Goal: Transaction & Acquisition: Purchase product/service

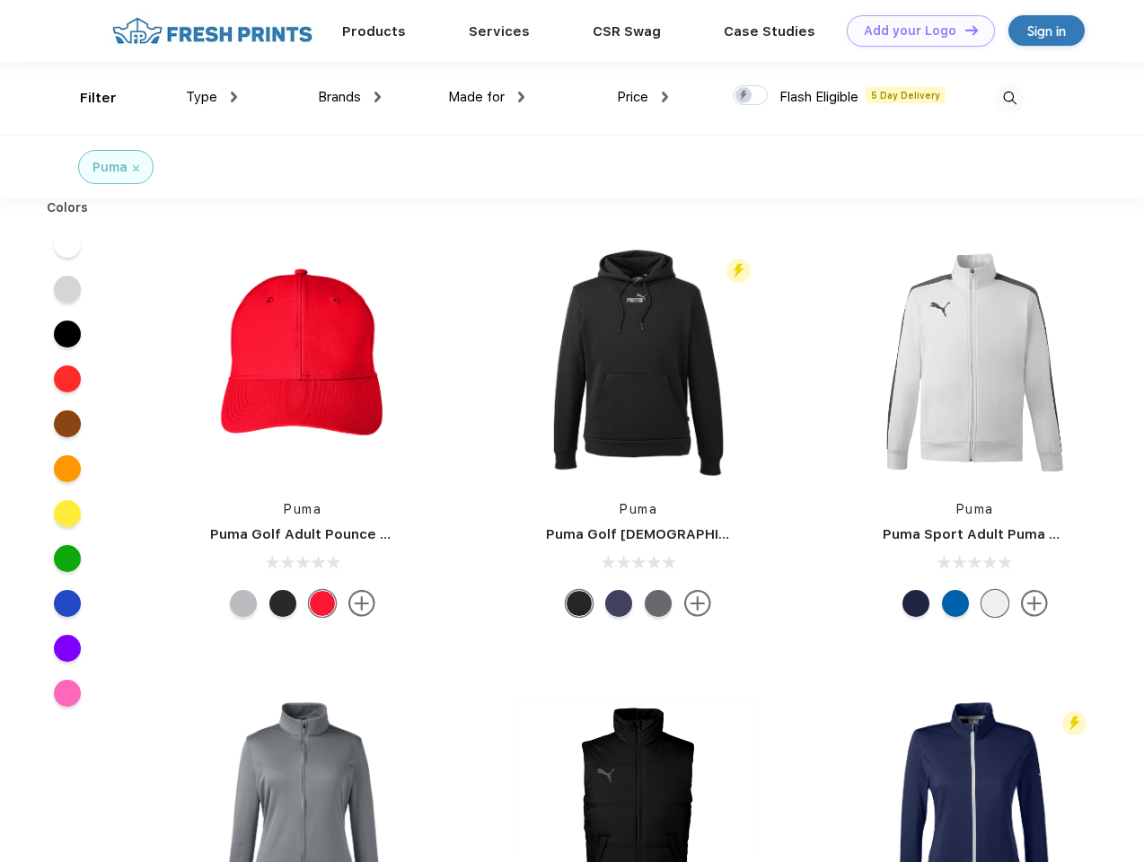
click at [914, 31] on link "Add your Logo Design Tool" at bounding box center [921, 30] width 148 height 31
click at [0, 0] on div "Design Tool" at bounding box center [0, 0] width 0 height 0
click at [963, 30] on link "Add your Logo Design Tool" at bounding box center [921, 30] width 148 height 31
click at [86, 98] on div "Filter" at bounding box center [98, 98] width 37 height 21
click at [212, 97] on span "Type" at bounding box center [201, 97] width 31 height 16
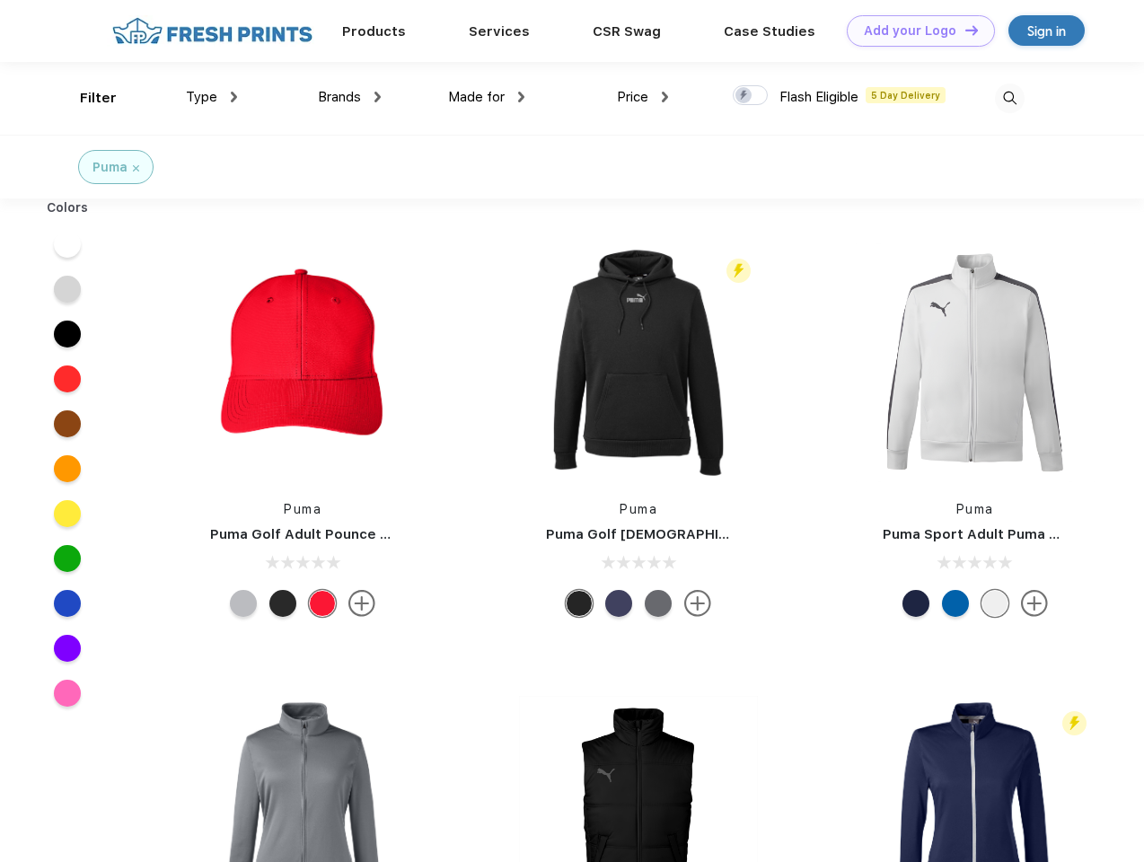
click at [349, 97] on span "Brands" at bounding box center [339, 97] width 43 height 16
click at [487, 97] on span "Made for" at bounding box center [476, 97] width 57 height 16
click at [643, 97] on span "Price" at bounding box center [632, 97] width 31 height 16
click at [750, 96] on div at bounding box center [750, 95] width 35 height 20
click at [744, 96] on input "checkbox" at bounding box center [739, 90] width 12 height 12
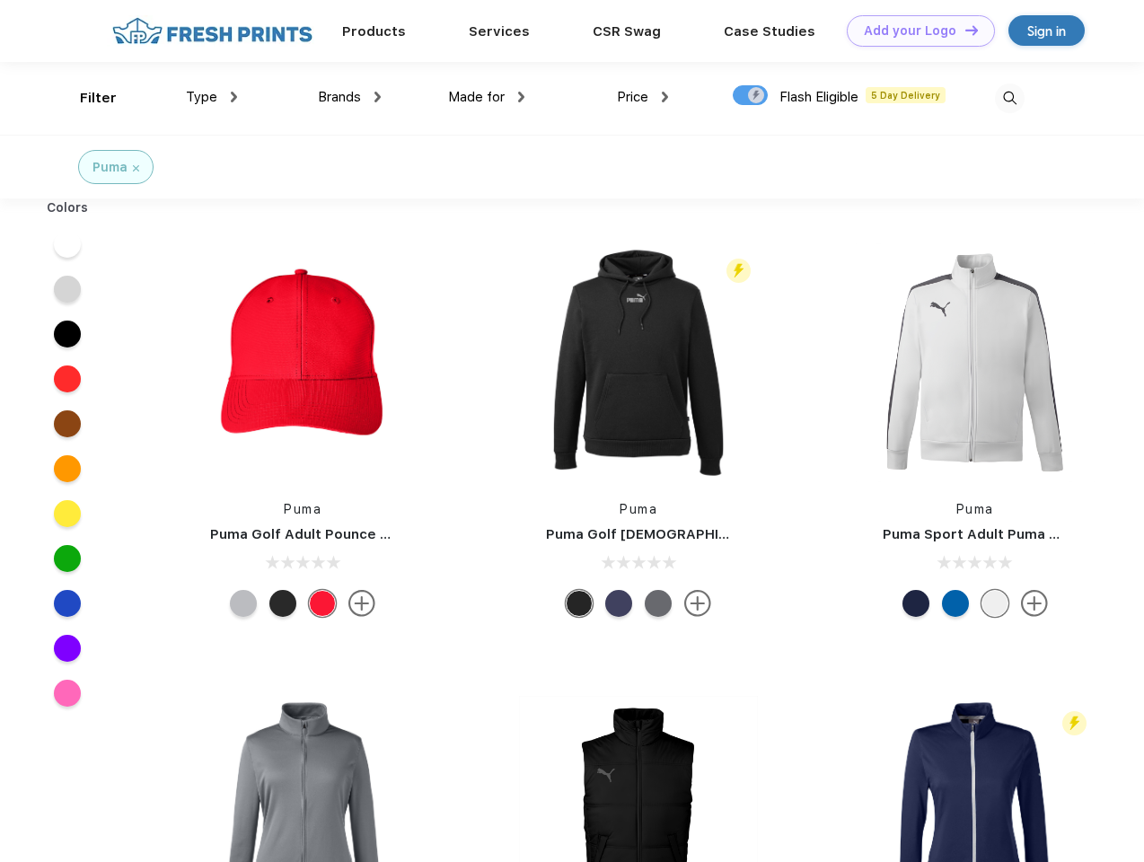
click at [1009, 98] on img at bounding box center [1010, 98] width 30 height 30
